Goal: Task Accomplishment & Management: Manage account settings

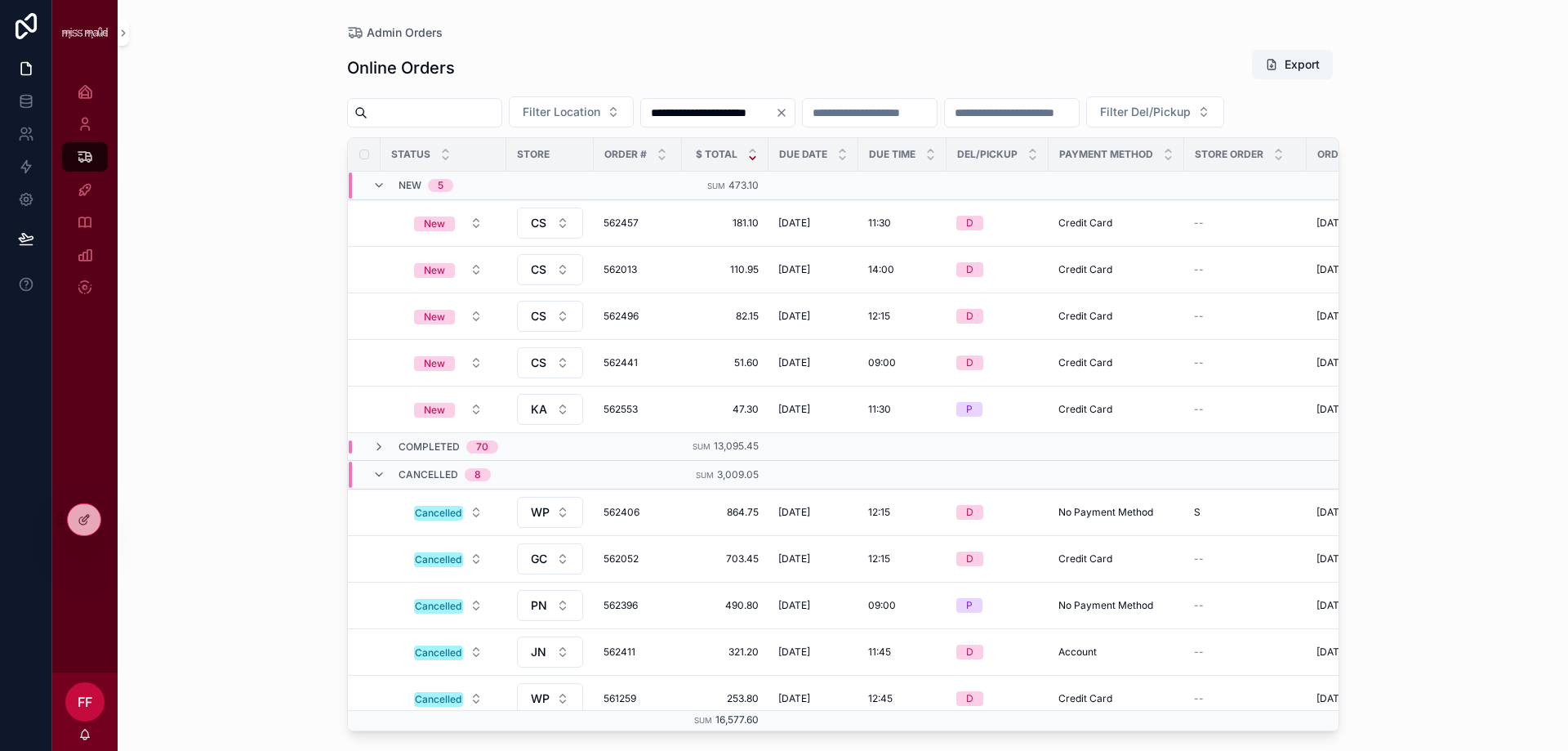
click at [265, 216] on div "**********" at bounding box center [842, 375] width 1451 height 751
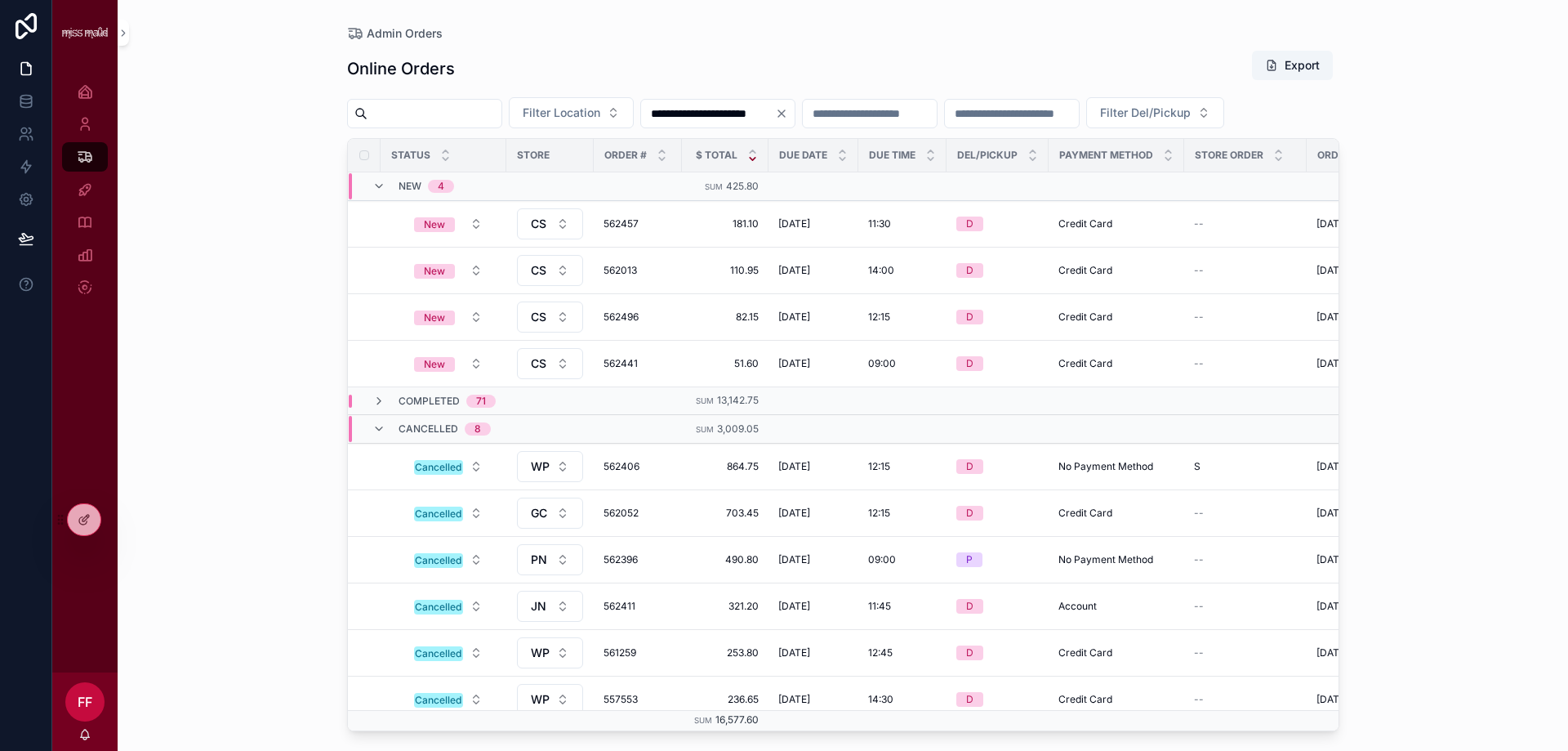
click at [208, 244] on div "**********" at bounding box center [842, 375] width 1451 height 751
